Goal: Transaction & Acquisition: Purchase product/service

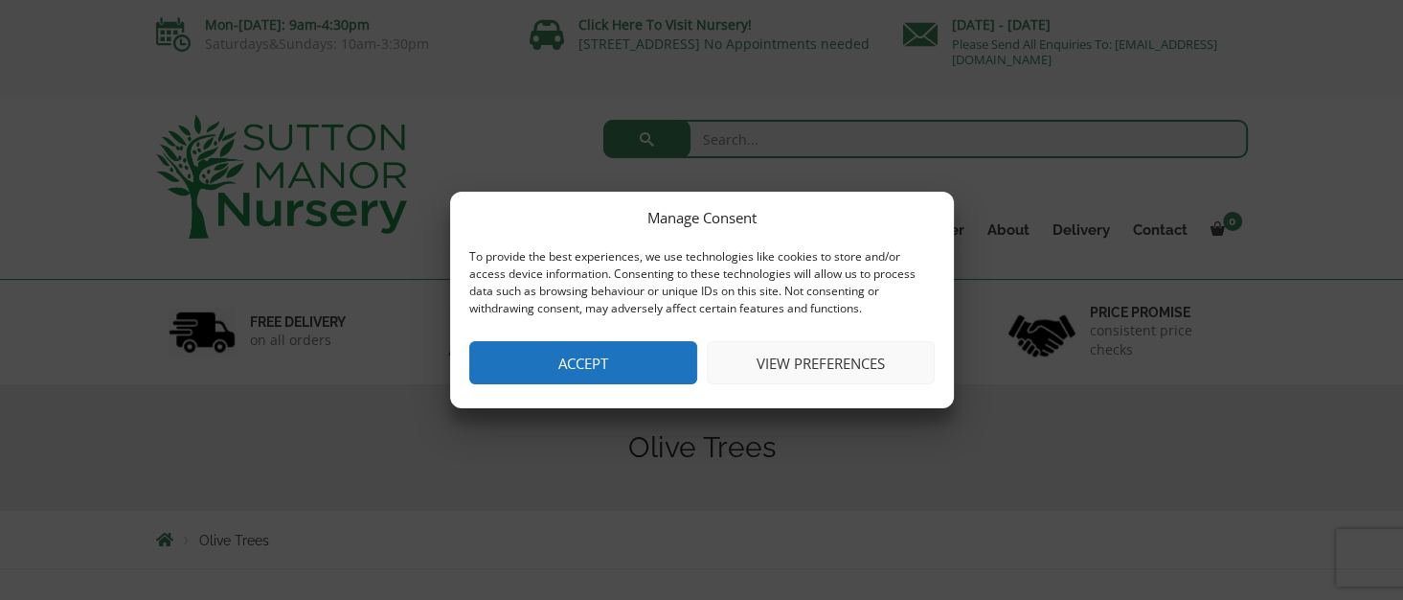
click at [613, 366] on button "Accept" at bounding box center [583, 362] width 228 height 43
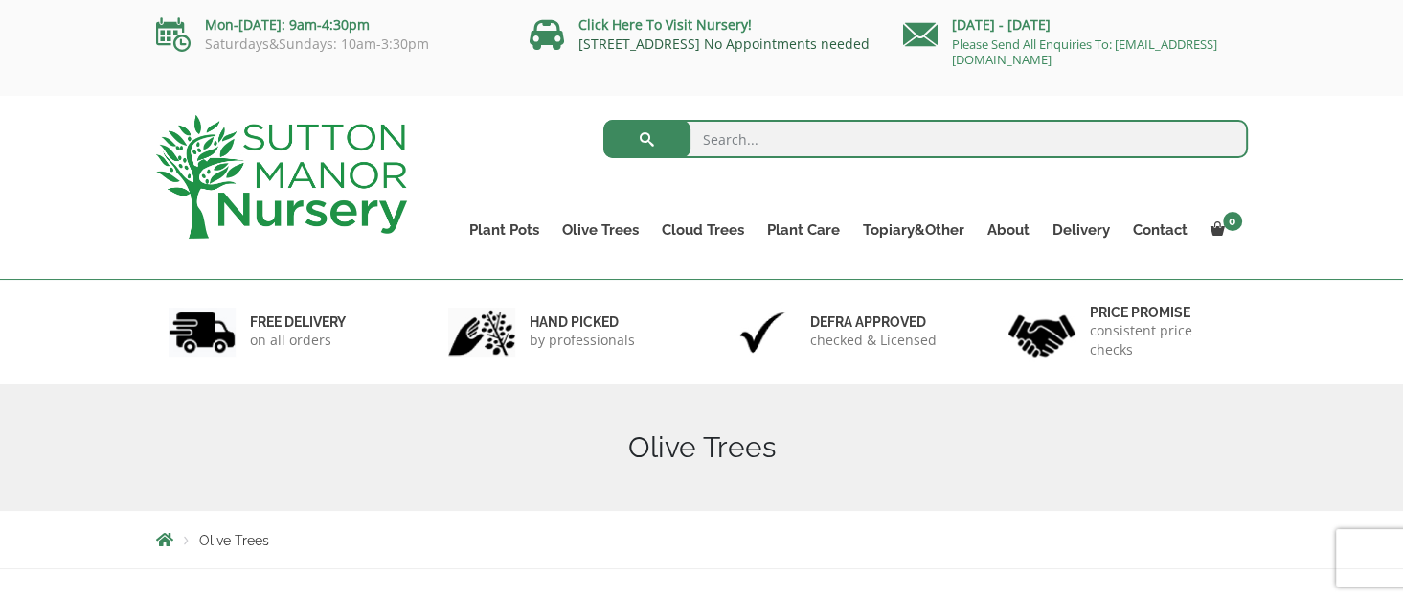
click at [668, 44] on link "[STREET_ADDRESS] No Appointments needed" at bounding box center [723, 43] width 291 height 18
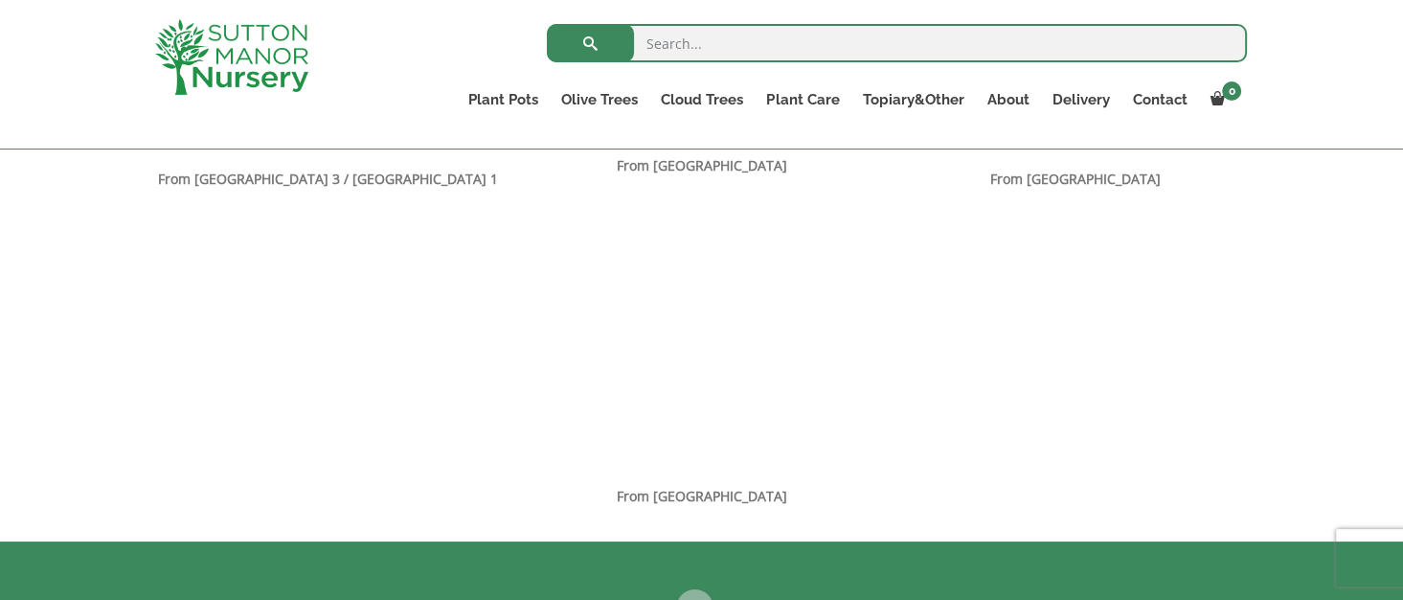
scroll to position [1437, 0]
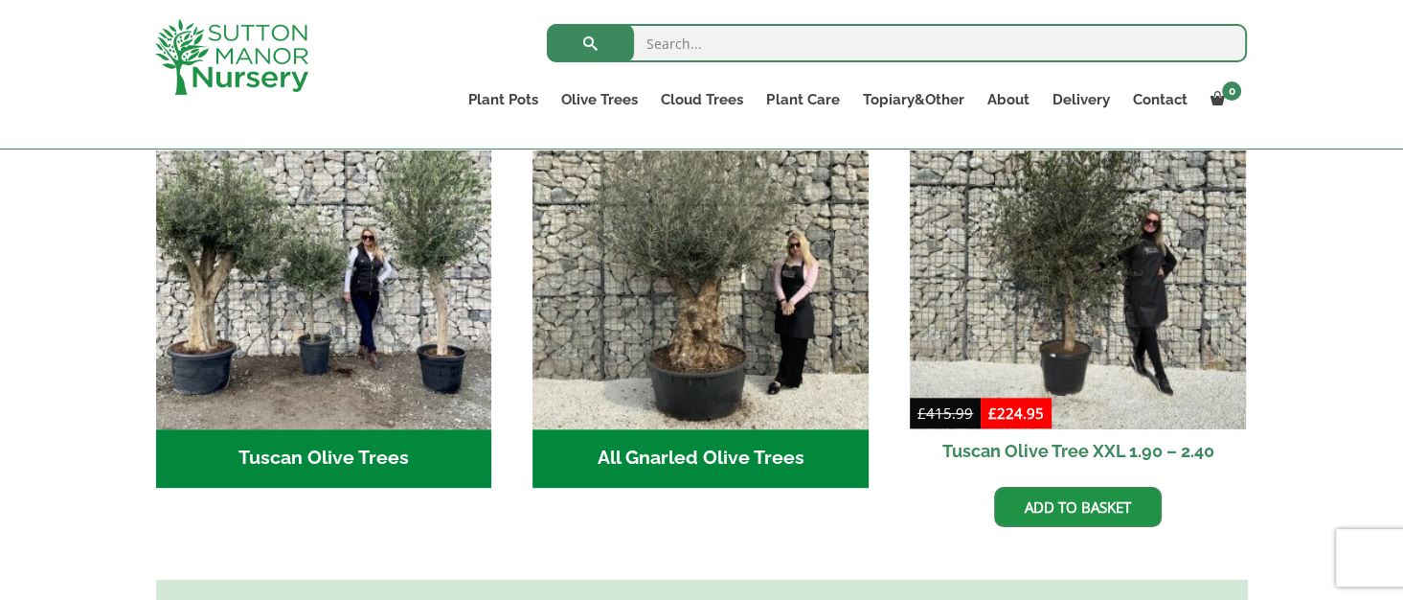
scroll to position [766, 0]
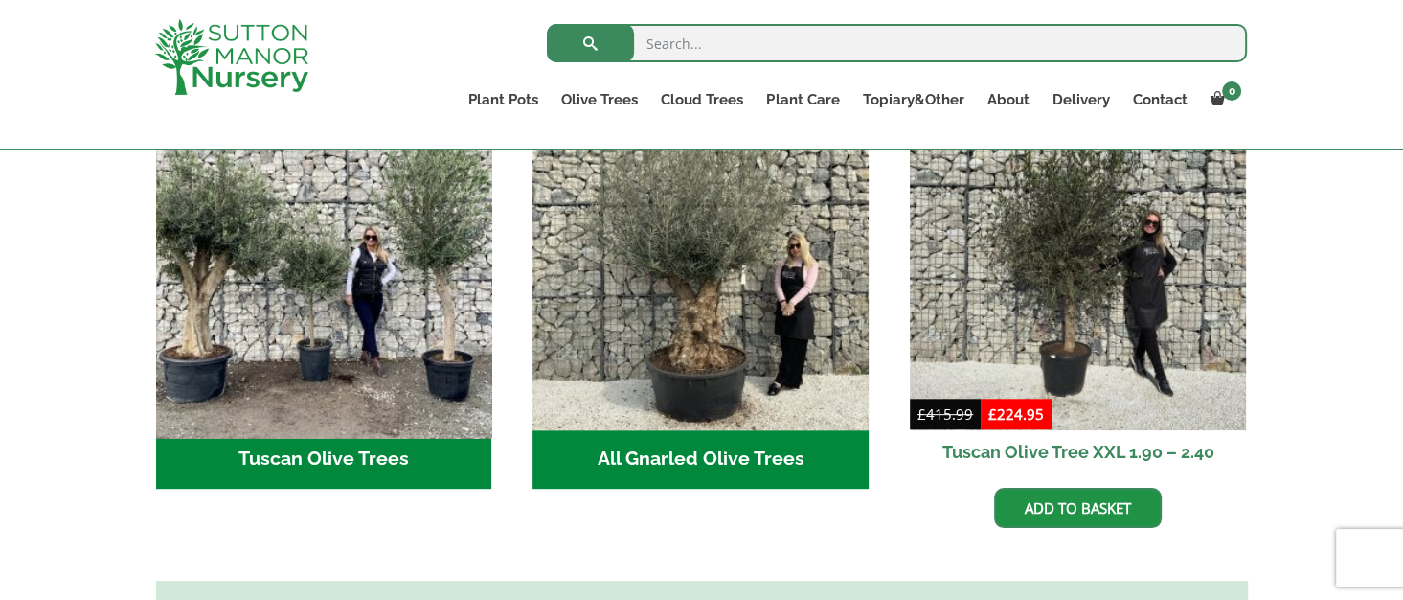
click at [241, 305] on img "Visit product category Tuscan Olive Trees" at bounding box center [323, 261] width 352 height 352
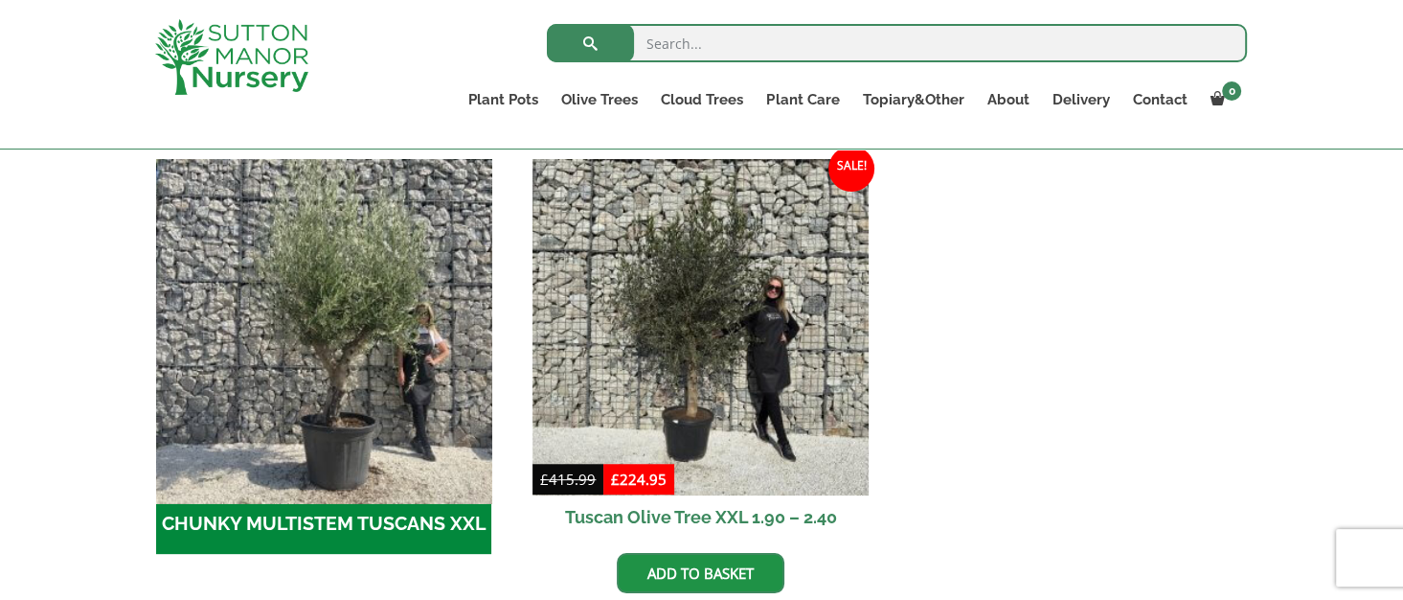
scroll to position [575, 0]
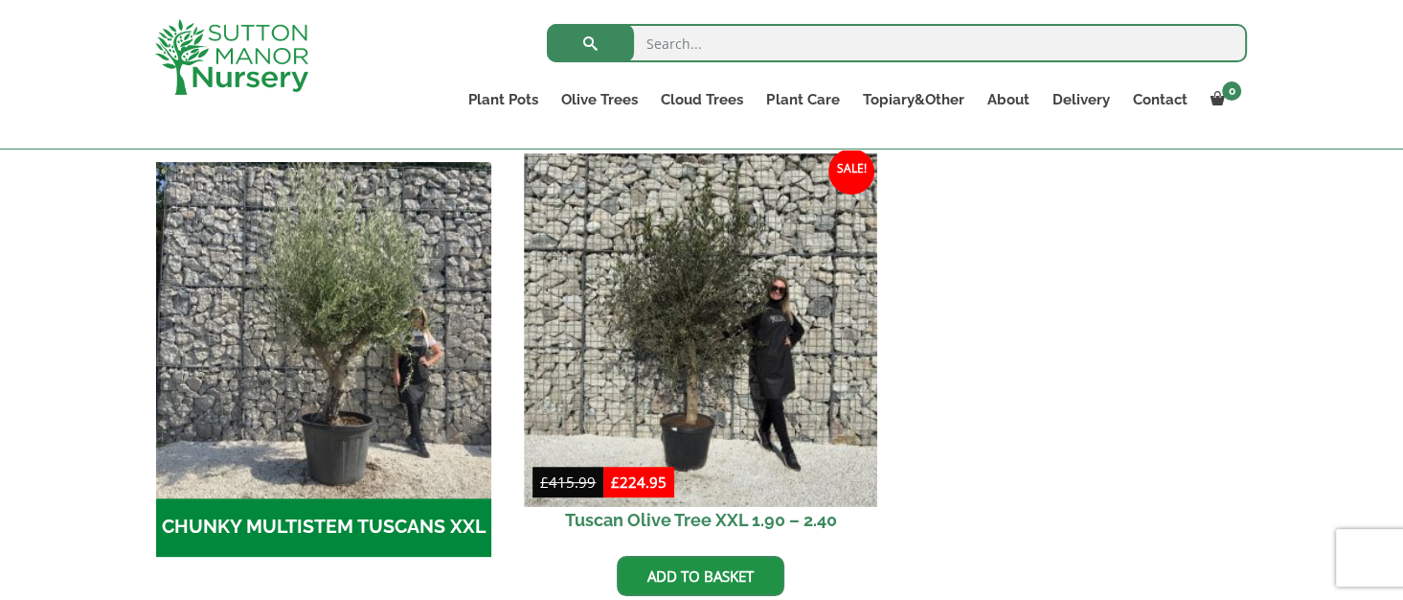
click at [722, 273] on img at bounding box center [701, 329] width 352 height 352
